Goal: Task Accomplishment & Management: Use online tool/utility

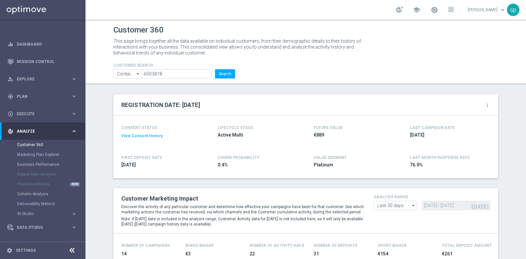
scroll to position [393, 0]
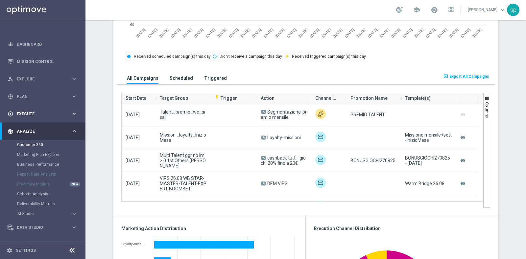
click at [23, 113] on span "Execute" at bounding box center [44, 114] width 54 height 4
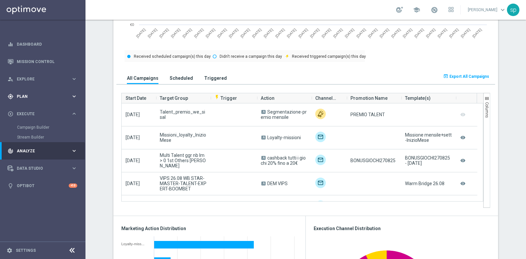
click at [22, 98] on div "gps_fixed Plan" at bounding box center [39, 97] width 63 height 6
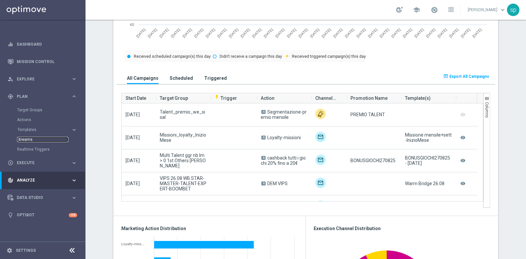
click at [29, 140] on link "Streams" at bounding box center [42, 139] width 51 height 5
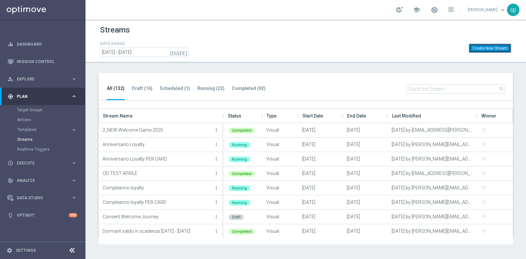
click at [492, 50] on button "Create New Stream" at bounding box center [489, 48] width 42 height 9
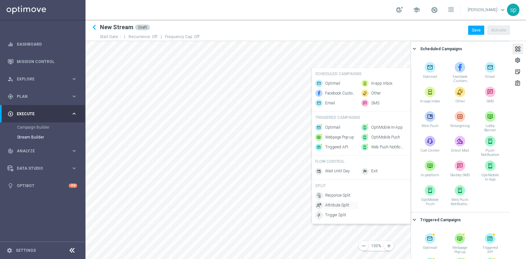
click at [338, 208] on span "Attribute Split" at bounding box center [337, 206] width 24 height 6
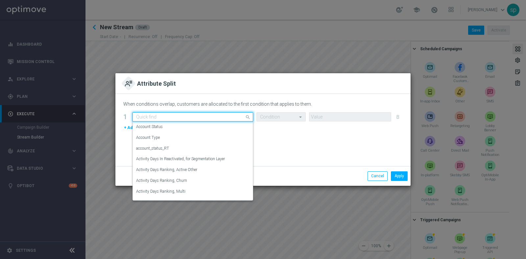
click at [156, 113] on div "Quick find" at bounding box center [192, 116] width 121 height 9
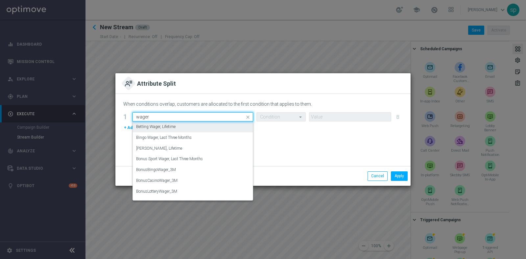
click at [136, 117] on input "wager" at bounding box center [186, 117] width 100 height 6
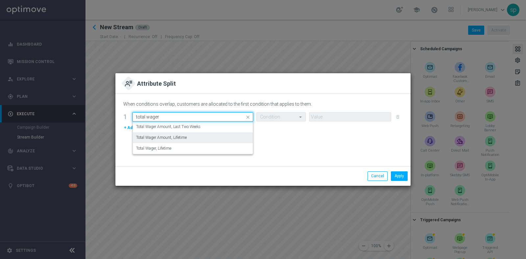
type input "total wager"
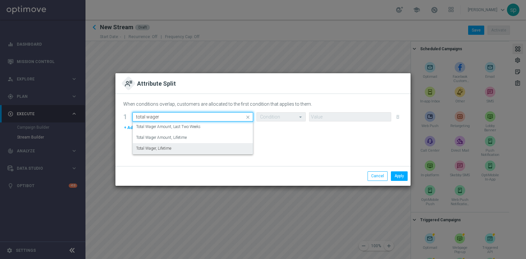
click at [173, 148] on div "Total Wager, Lifetime" at bounding box center [192, 148] width 113 height 11
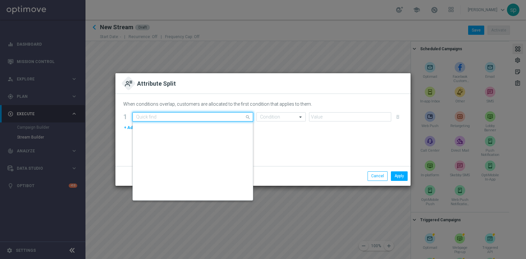
scroll to position [5203, 0]
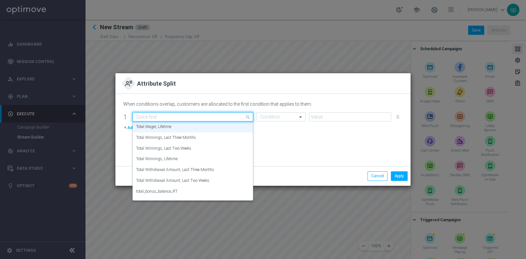
click at [195, 115] on input "text" at bounding box center [186, 117] width 100 height 6
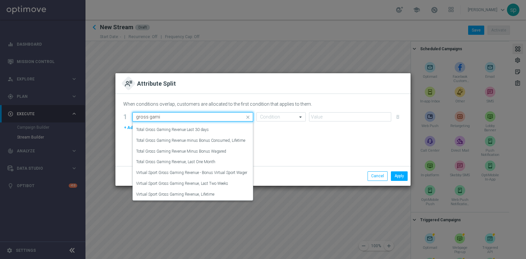
scroll to position [214, 0]
drag, startPoint x: 169, startPoint y: 116, endPoint x: 21, endPoint y: 116, distance: 147.5
click at [21, 116] on modal-container "Attribute Split When conditions overlap, customers are allocated to the first c…" at bounding box center [263, 129] width 526 height 259
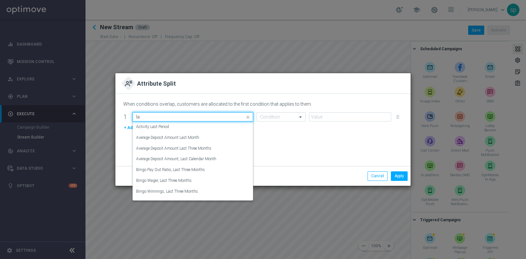
type input "l"
type input "0"
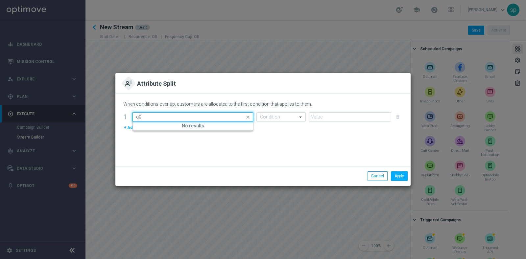
type input "q"
click at [145, 116] on input "10" at bounding box center [186, 117] width 100 height 6
type input "1"
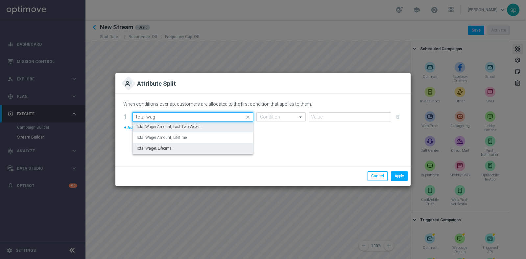
click at [199, 125] on label "Total Wager Amount, Last Two Weeks" at bounding box center [168, 127] width 64 height 6
type input "total wag"
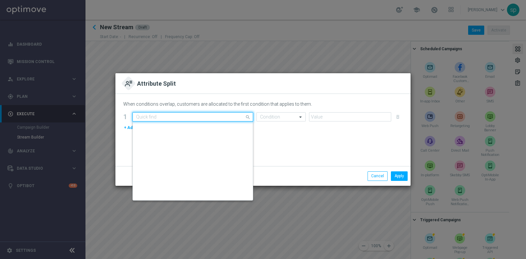
scroll to position [5182, 0]
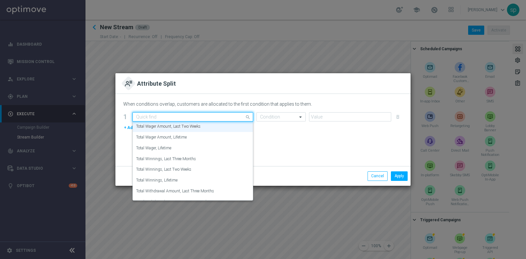
drag, startPoint x: 214, startPoint y: 119, endPoint x: 163, endPoint y: 121, distance: 51.0
click at [163, 121] on div "Quick find Total Wager Amount, Last Two Weeks" at bounding box center [192, 116] width 121 height 9
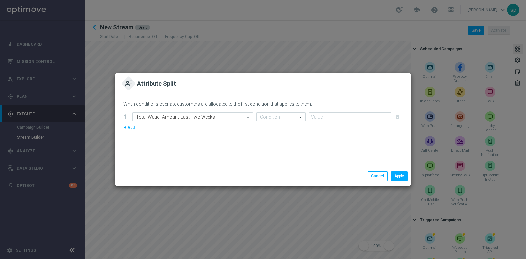
click at [213, 219] on modal-container "Attribute Split When conditions overlap, customers are allocated to the first c…" at bounding box center [263, 129] width 526 height 259
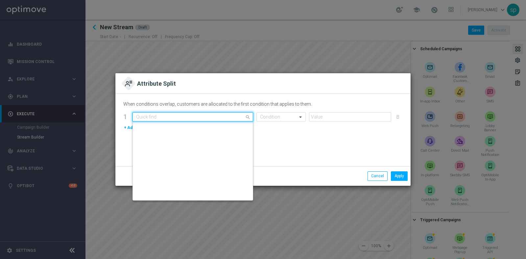
click at [149, 118] on input "text" at bounding box center [186, 117] width 100 height 6
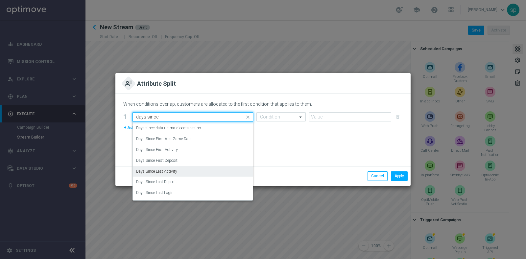
click at [207, 173] on div "Days Since Last Activity" at bounding box center [192, 171] width 113 height 11
type input "days since"
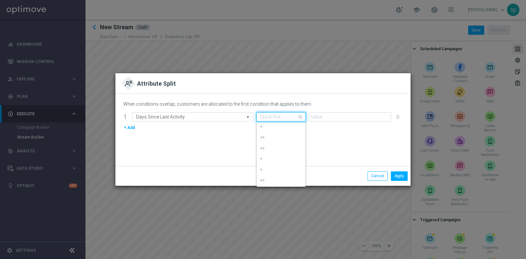
click at [294, 117] on div at bounding box center [281, 117] width 49 height 6
click at [194, 135] on div "When conditions overlap, customers are allocated to the first condition that ap…" at bounding box center [262, 130] width 295 height 72
click at [189, 116] on input "text" at bounding box center [186, 117] width 100 height 6
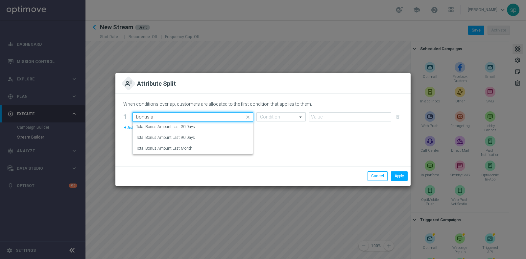
scroll to position [0, 0]
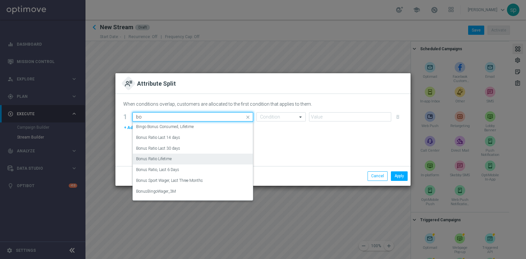
type input "b"
type input "f"
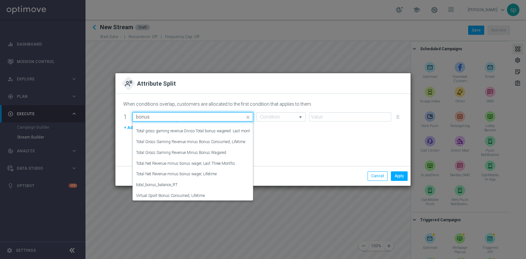
scroll to position [376, 0]
drag, startPoint x: 174, startPoint y: 119, endPoint x: 48, endPoint y: 105, distance: 127.3
click at [48, 105] on modal-container "Attribute Split When conditions overlap, customers are allocated to the first c…" at bounding box center [263, 129] width 526 height 259
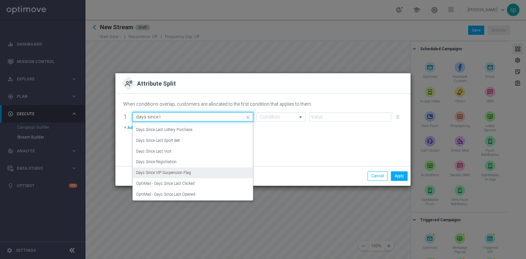
scroll to position [8, 0]
type input "days since last a"
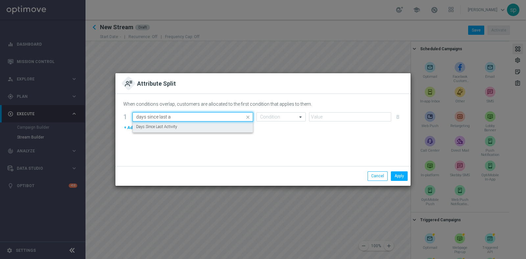
scroll to position [0, 0]
click at [210, 127] on div "Days Since Last Activity" at bounding box center [192, 127] width 113 height 11
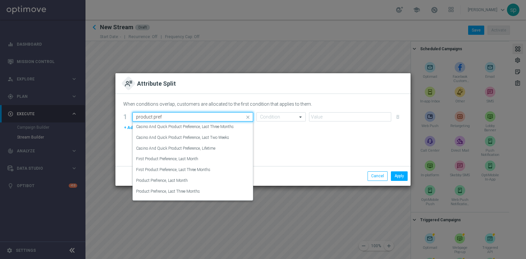
scroll to position [62, 0]
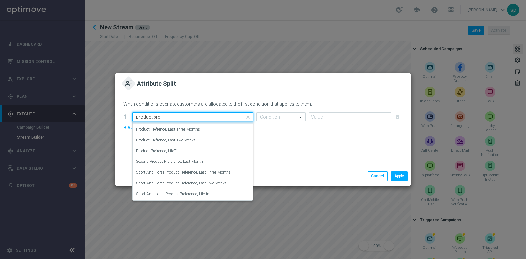
drag, startPoint x: 170, startPoint y: 115, endPoint x: 8, endPoint y: 107, distance: 161.5
click at [8, 107] on modal-container "Attribute Split When conditions overlap, customers are allocated to the first c…" at bounding box center [263, 129] width 526 height 259
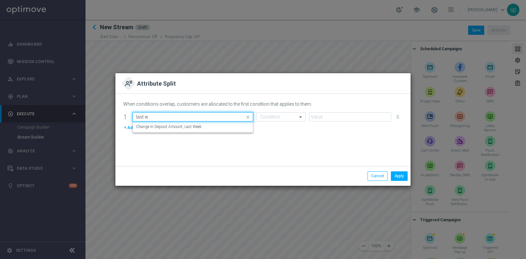
scroll to position [0, 0]
type input "last w"
